Goal: Ask a question

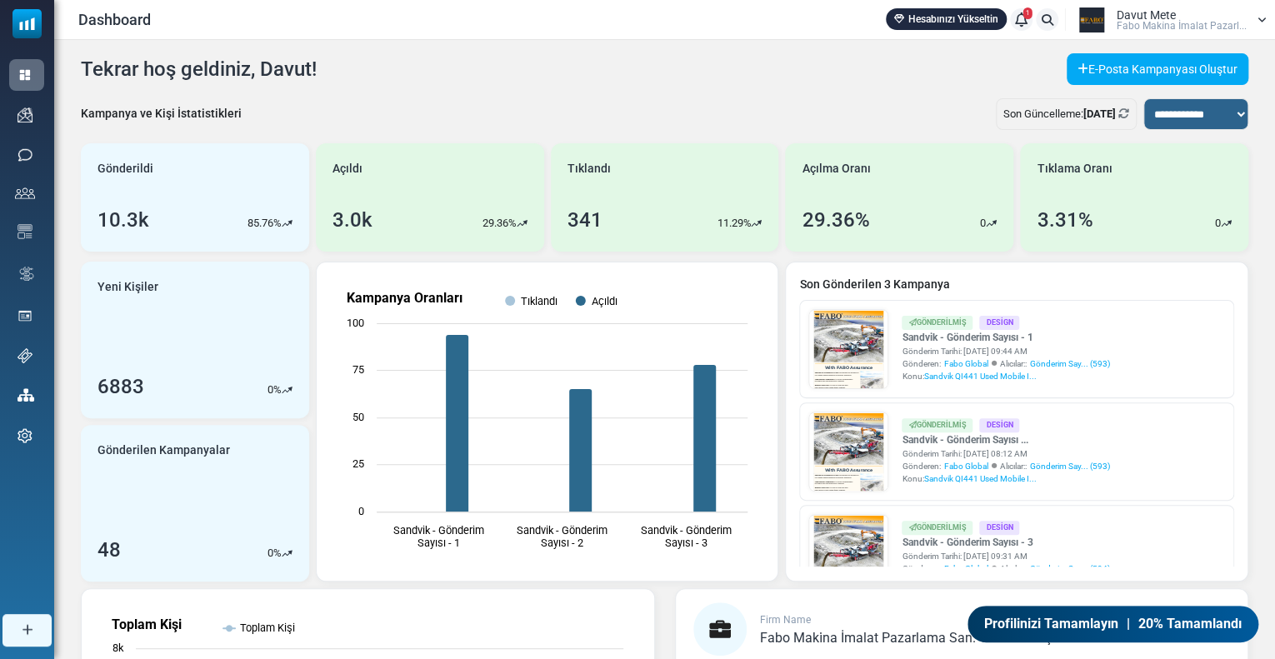
click at [1146, 12] on span "Davut Mete" at bounding box center [1145, 15] width 59 height 12
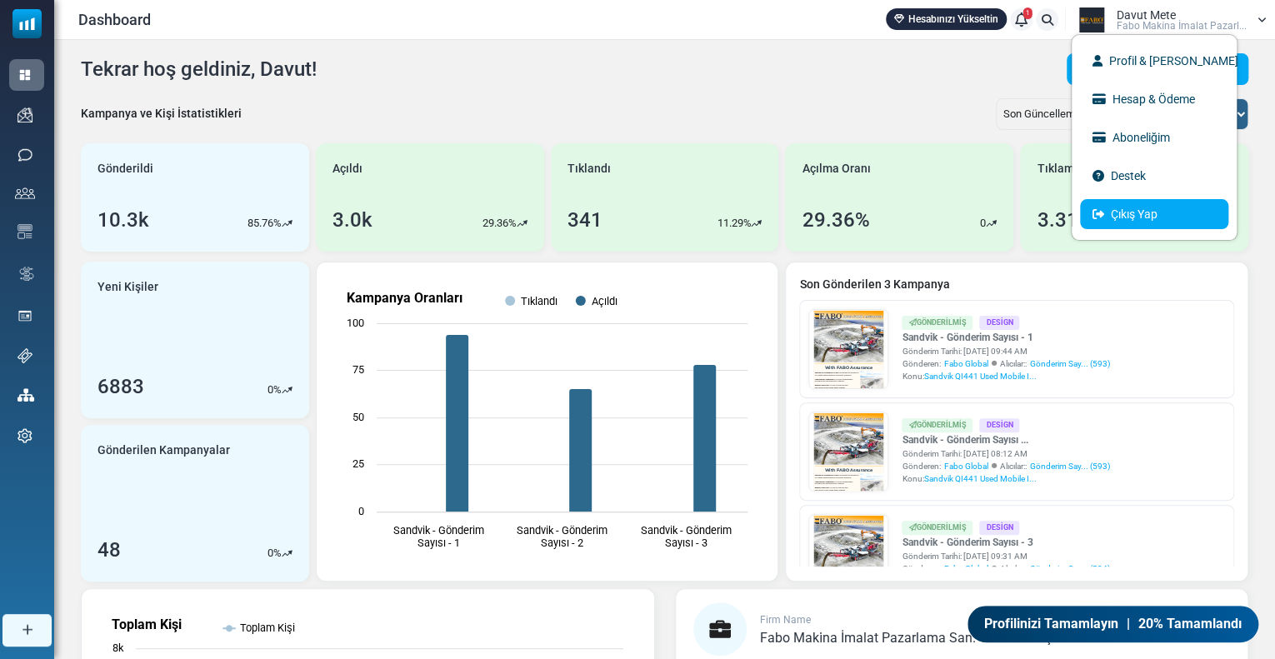
click at [1146, 207] on link "Çıkış Yap" at bounding box center [1154, 214] width 148 height 30
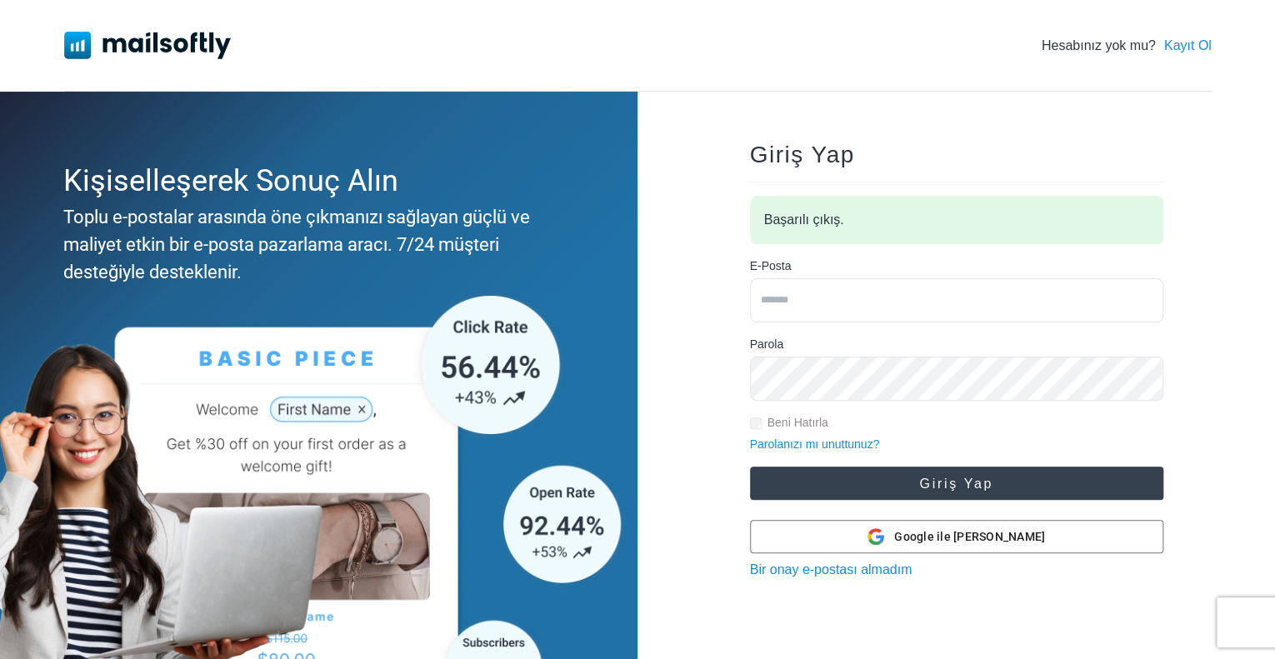
type input "**********"
click at [910, 476] on button "Giriş Yap" at bounding box center [956, 482] width 413 height 33
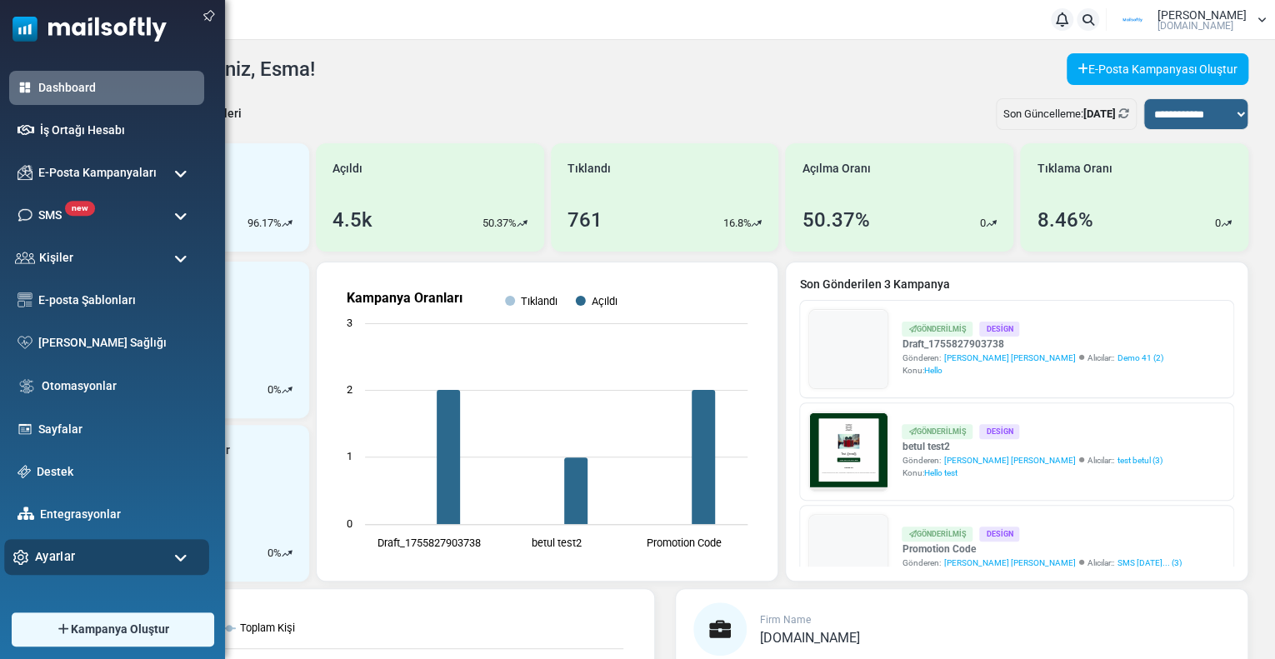
click at [67, 555] on span "Ayarlar" at bounding box center [55, 556] width 40 height 18
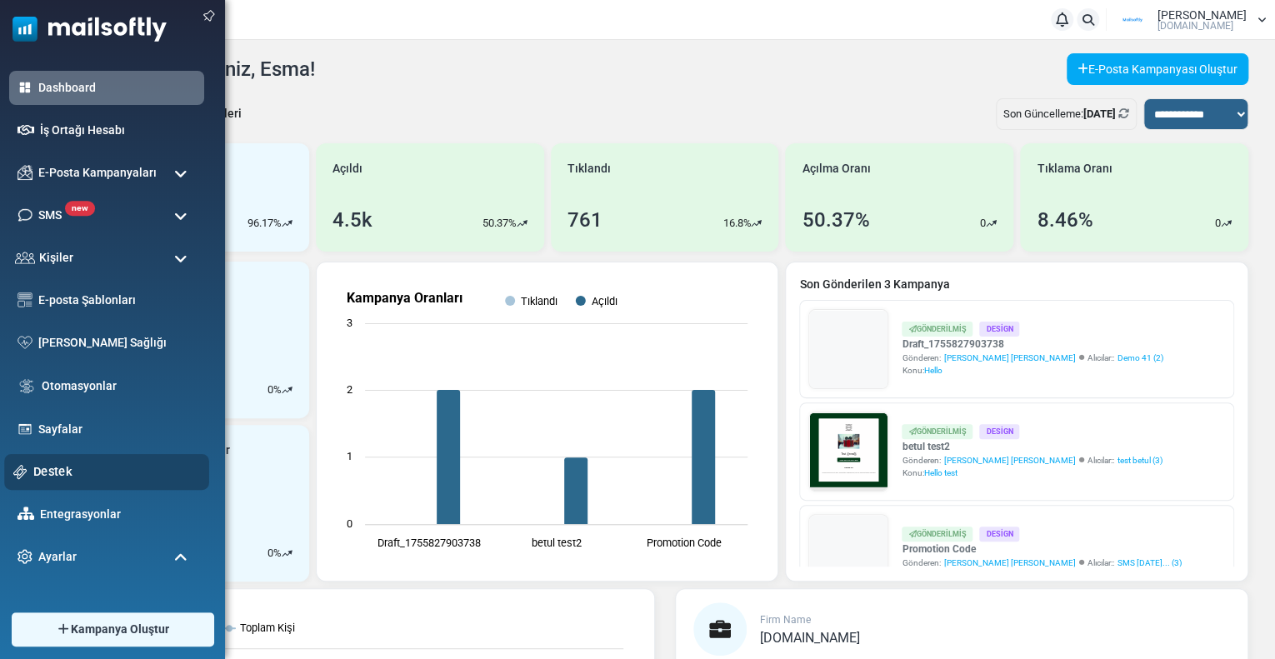
click at [53, 468] on link "Destek" at bounding box center [116, 471] width 167 height 18
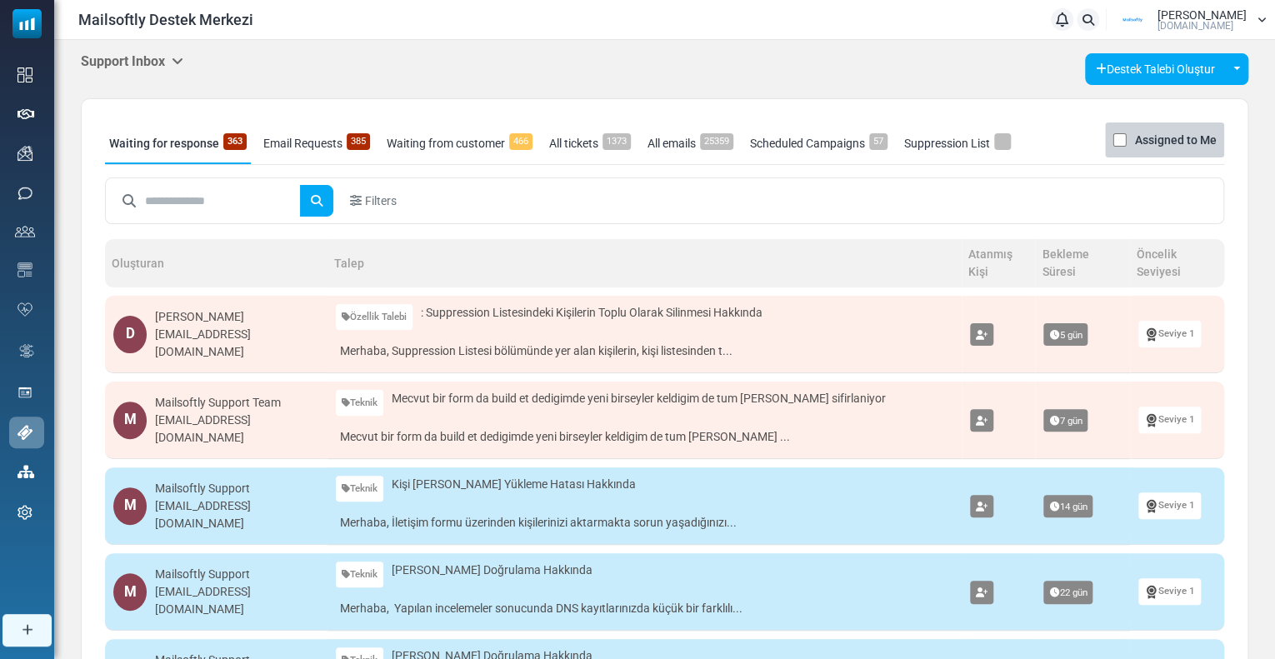
click at [130, 66] on h5 "Support Inbox" at bounding box center [132, 61] width 102 height 16
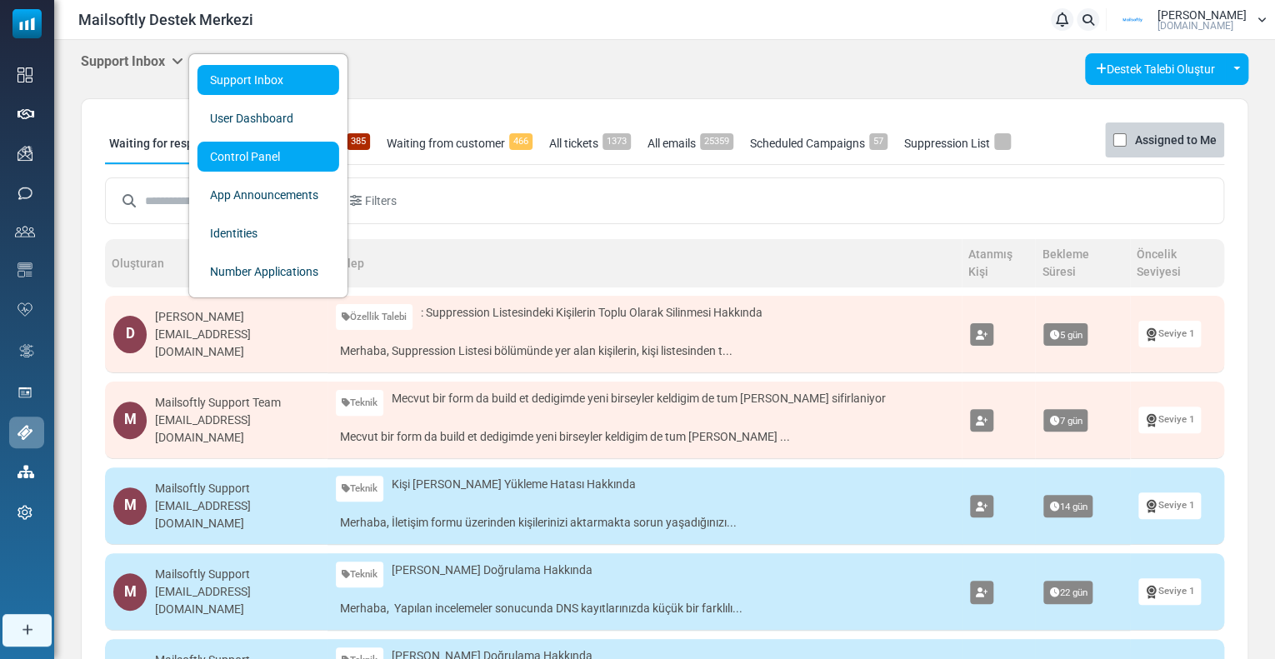
click at [200, 155] on link "Control Panel" at bounding box center [268, 157] width 142 height 30
